Goal: Information Seeking & Learning: Learn about a topic

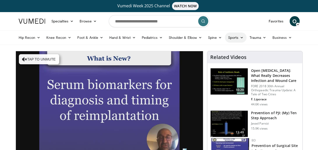
click at [240, 37] on icon at bounding box center [242, 38] width 4 height 4
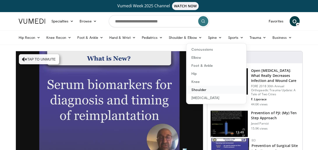
click at [192, 92] on link "Shoulder" at bounding box center [216, 90] width 60 height 8
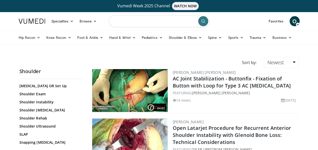
click at [123, 22] on input "Search topics, interventions" at bounding box center [159, 21] width 101 height 12
type input "**********"
click at [204, 21] on icon "submit" at bounding box center [203, 21] width 4 height 4
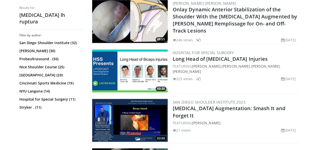
scroll to position [365, 0]
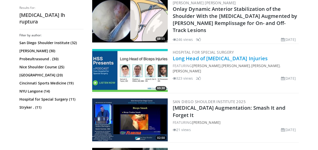
click at [210, 59] on link "Long Head of Biceps Injuries" at bounding box center [220, 58] width 95 height 7
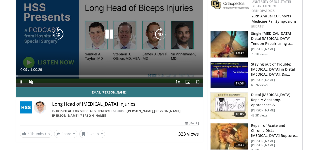
scroll to position [70, 0]
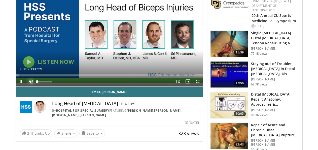
click at [26, 86] on span "Video Player" at bounding box center [31, 81] width 10 height 10
click at [37, 82] on div "Volume Level" at bounding box center [44, 82] width 14 height 2
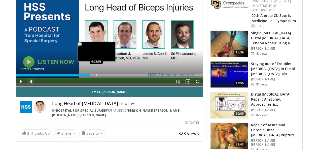
click at [84, 76] on div "Loaded : 1.91% 0:23:53 0:23:53" at bounding box center [109, 73] width 187 height 5
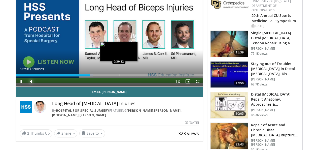
click at [106, 76] on div "Loaded : 41.37% 0:23:58 0:30:32" at bounding box center [109, 73] width 187 height 5
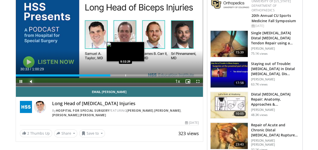
click at [125, 76] on div "Progress Bar" at bounding box center [125, 75] width 1 height 2
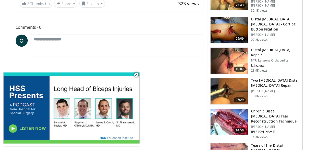
scroll to position [211, 0]
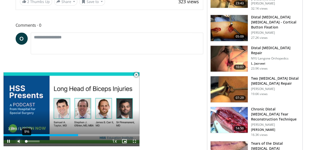
click at [26, 141] on div "9%" at bounding box center [32, 141] width 14 height 2
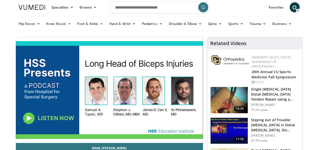
scroll to position [0, 0]
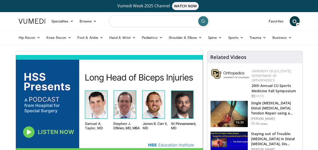
click at [119, 22] on input "Search topics, interventions" at bounding box center [159, 21] width 101 height 12
type input "**********"
click at [206, 19] on button "submit" at bounding box center [203, 21] width 10 height 10
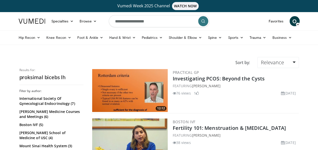
click at [166, 32] on li "Shoulder & Elbow Elbow Shoulder" at bounding box center [185, 37] width 39 height 10
click at [157, 21] on input "**********" at bounding box center [159, 21] width 101 height 12
type input "**********"
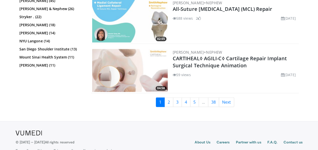
scroll to position [1312, 0]
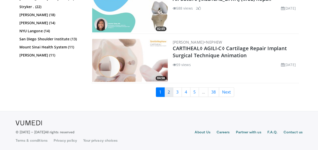
click at [171, 93] on link "2" at bounding box center [168, 92] width 9 height 10
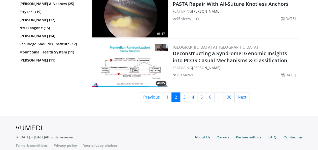
scroll to position [1312, 0]
click at [206, 93] on link "5" at bounding box center [201, 97] width 9 height 10
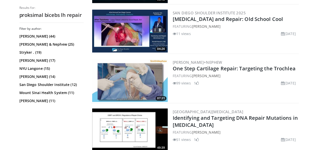
scroll to position [207, 0]
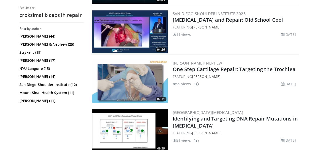
click at [118, 32] on img at bounding box center [129, 31] width 75 height 43
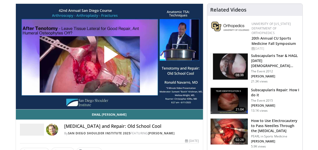
scroll to position [48, 0]
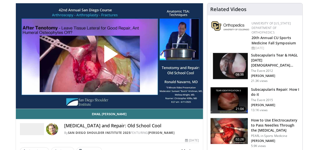
click at [109, 56] on span "Video Player" at bounding box center [109, 56] width 0 height 0
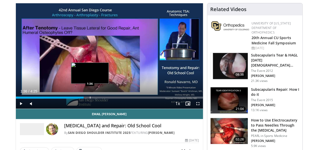
click at [77, 98] on div "Loaded : 14.95% 1:36 1:36" at bounding box center [109, 96] width 187 height 5
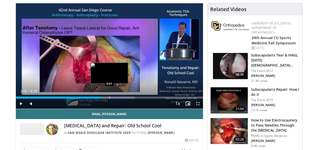
click at [96, 98] on div "Loaded : 63.53% 2:01 2:01" at bounding box center [109, 97] width 187 height 2
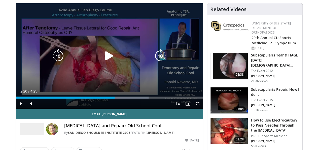
click at [111, 98] on div "Loaded : 71.00% 2:03 2:19" at bounding box center [109, 96] width 187 height 5
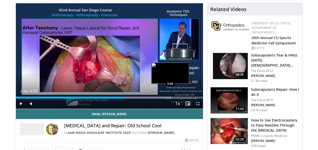
click at [157, 98] on div "Loaded : 82.21% 2:35 3:20" at bounding box center [109, 97] width 187 height 2
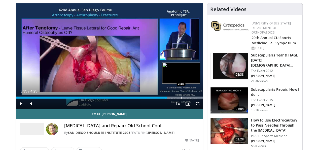
click at [168, 98] on div "Loaded : 100.00% 3:35 3:35" at bounding box center [109, 97] width 187 height 2
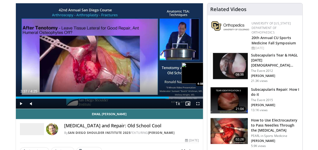
click at [194, 98] on div "Loaded : 100.00% 3:37 4:08" at bounding box center [109, 96] width 187 height 5
click at [191, 98] on div "Progress Bar" at bounding box center [191, 97] width 1 height 2
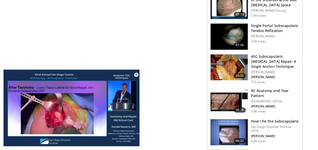
scroll to position [349, 0]
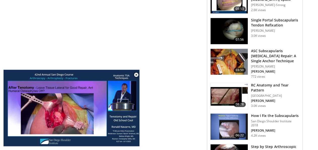
click at [238, 49] on img at bounding box center [228, 62] width 37 height 26
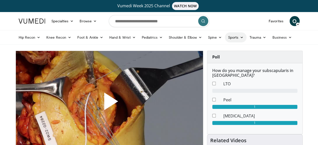
click at [240, 37] on icon at bounding box center [242, 38] width 4 height 4
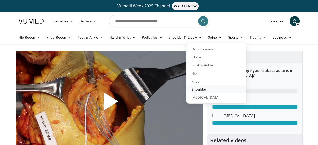
click at [193, 91] on link "Shoulder" at bounding box center [216, 90] width 60 height 8
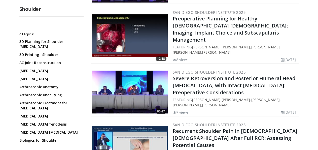
scroll to position [978, 0]
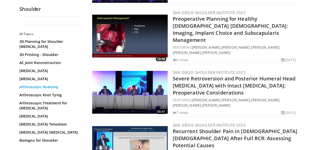
click at [40, 87] on link "Arthroscopic Anatomy" at bounding box center [50, 86] width 62 height 5
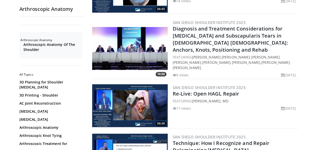
scroll to position [200, 0]
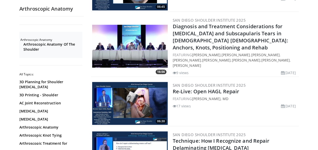
click at [145, 90] on img at bounding box center [129, 103] width 75 height 43
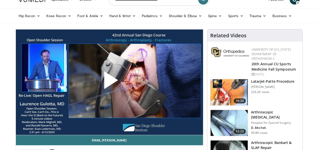
scroll to position [38, 0]
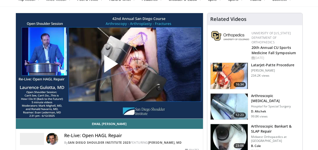
click at [109, 66] on span "Video Player" at bounding box center [109, 66] width 0 height 0
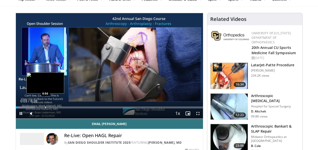
click at [32, 117] on video-js "**********" at bounding box center [109, 65] width 187 height 105
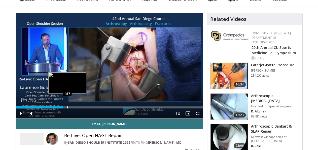
click at [54, 108] on div "Loaded : 12.74% 1:37 1:37" at bounding box center [109, 105] width 187 height 5
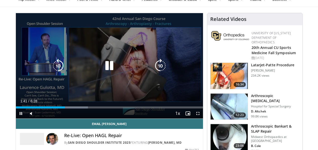
click at [71, 116] on video-js "**********" at bounding box center [109, 65] width 187 height 105
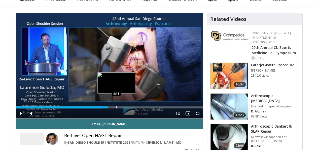
click at [116, 108] on div "Progress Bar" at bounding box center [116, 107] width 1 height 2
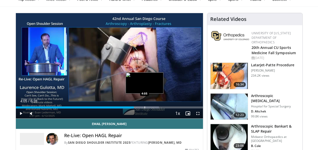
click at [144, 108] on div "Progress Bar" at bounding box center [144, 107] width 1 height 2
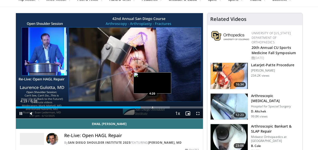
click at [140, 117] on video-js "**********" at bounding box center [109, 65] width 187 height 105
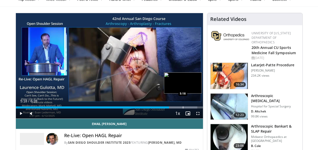
click at [170, 108] on div "Loaded : 96.91% 5:18 5:18" at bounding box center [109, 107] width 187 height 2
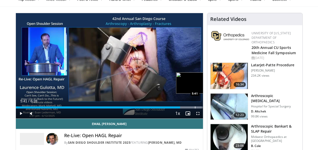
click at [195, 108] on div "Progress Bar" at bounding box center [195, 107] width 1 height 2
click at [204, 108] on div "Progress Bar" at bounding box center [204, 107] width 1 height 2
click at [209, 108] on div "Progress Bar" at bounding box center [209, 107] width 1 height 2
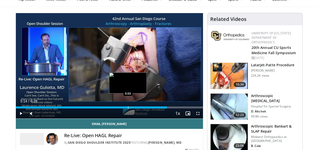
drag, startPoint x: 187, startPoint y: 117, endPoint x: 115, endPoint y: 117, distance: 72.0
click at [115, 108] on div "3:33" at bounding box center [91, 107] width 151 height 2
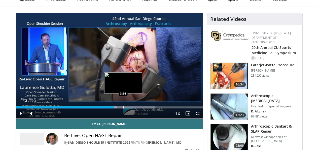
click at [123, 108] on div "Progress Bar" at bounding box center [123, 107] width 1 height 2
click at [103, 108] on div "Loaded : 68.84% 3:27 3:10" at bounding box center [109, 105] width 187 height 5
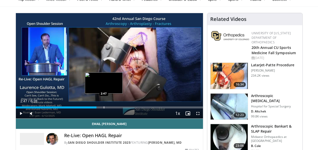
click at [104, 108] on div "Progress Bar" at bounding box center [104, 107] width 1 height 2
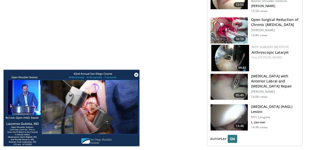
scroll to position [619, 0]
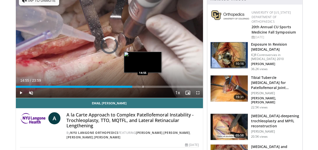
click at [130, 88] on div "Loaded : 2.75% 14:55 14:55" at bounding box center [109, 85] width 187 height 5
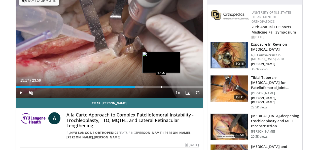
click at [148, 88] on div "Loaded : 68.15% 15:17 17:05" at bounding box center [109, 85] width 187 height 5
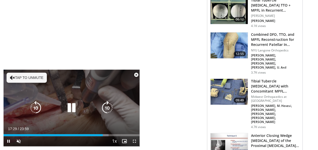
scroll to position [427, 0]
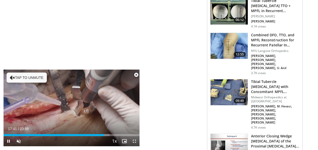
click at [136, 74] on span "Video Player" at bounding box center [136, 75] width 10 height 10
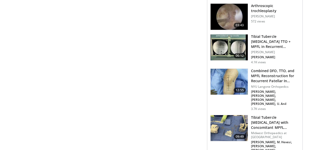
scroll to position [379, 0]
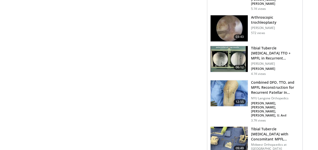
click at [253, 118] on div "University of Colorado Department of Orthopaedics 20th Annual CU Sports Medicin…" at bounding box center [254, 76] width 89 height 775
click at [297, 126] on h3 "Tibial Tubercle [MEDICAL_DATA] with Concomitant MPFL Reconstruction" at bounding box center [275, 133] width 48 height 15
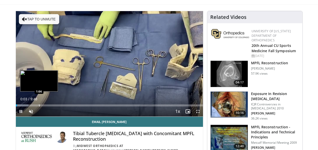
click at [39, 106] on div "Progress Bar" at bounding box center [39, 105] width 1 height 2
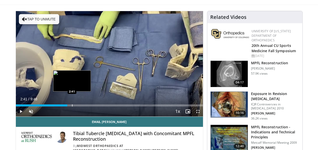
click at [72, 106] on div "Progress Bar" at bounding box center [72, 105] width 1 height 2
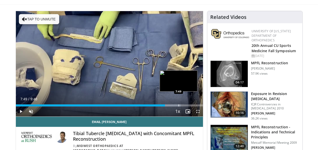
click at [178, 106] on div "Progress Bar" at bounding box center [178, 105] width 1 height 2
click at [179, 106] on div "Progress Bar" at bounding box center [179, 105] width 1 height 2
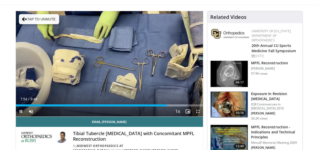
click at [173, 115] on div "Current Time 7:54 / Duration 9:48 Pause Skip Backward Skip Forward Unmute Loade…" at bounding box center [109, 111] width 187 height 10
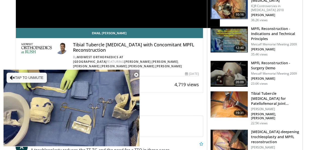
scroll to position [140, 0]
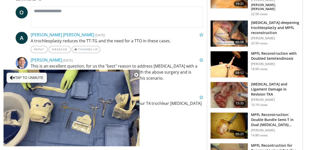
click at [253, 116] on link "05:25 MPFL Reconstruction: Double Bundle Semi-T in Dual Patella Tunnels Donald …" at bounding box center [254, 125] width 89 height 27
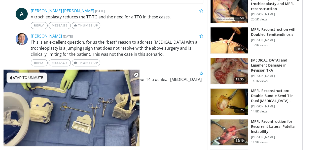
scroll to position [271, 0]
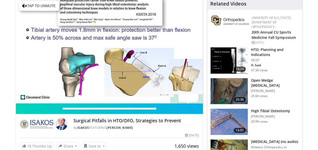
scroll to position [55, 0]
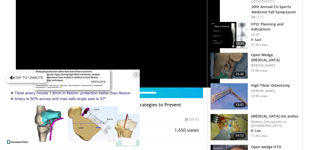
click at [233, 114] on img at bounding box center [228, 127] width 37 height 26
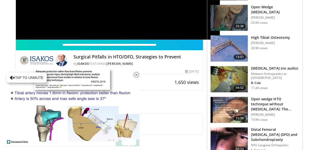
scroll to position [127, 0]
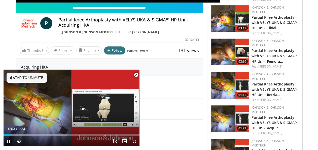
drag, startPoint x: 0, startPoint y: 0, endPoint x: 143, endPoint y: 92, distance: 170.6
click at [136, 73] on span "Video Player" at bounding box center [136, 75] width 10 height 10
